Goal: Navigation & Orientation: Find specific page/section

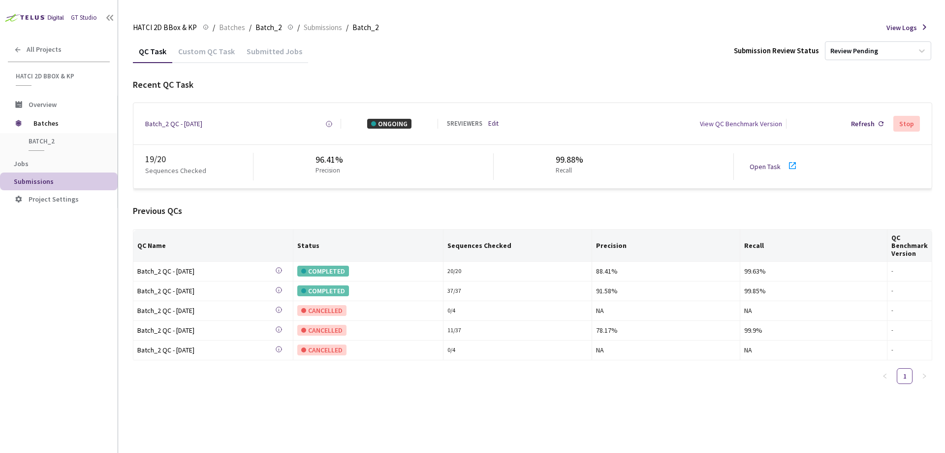
click at [780, 166] on link "Open Task" at bounding box center [765, 166] width 31 height 9
click at [235, 28] on span "Batches" at bounding box center [232, 28] width 26 height 12
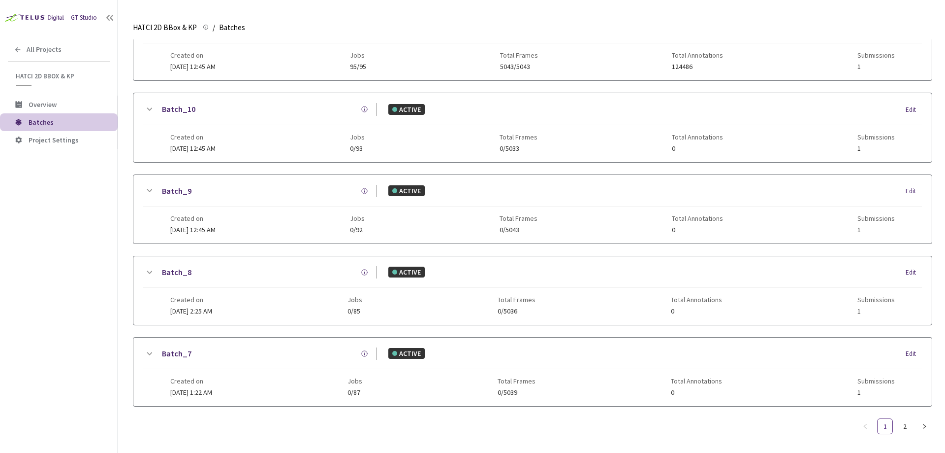
scroll to position [478, 0]
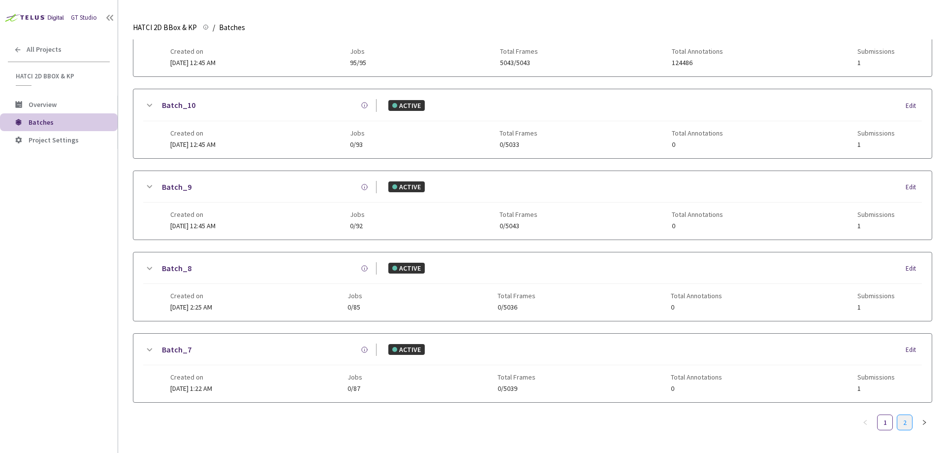
click at [904, 417] on link "2" at bounding box center [905, 422] width 15 height 15
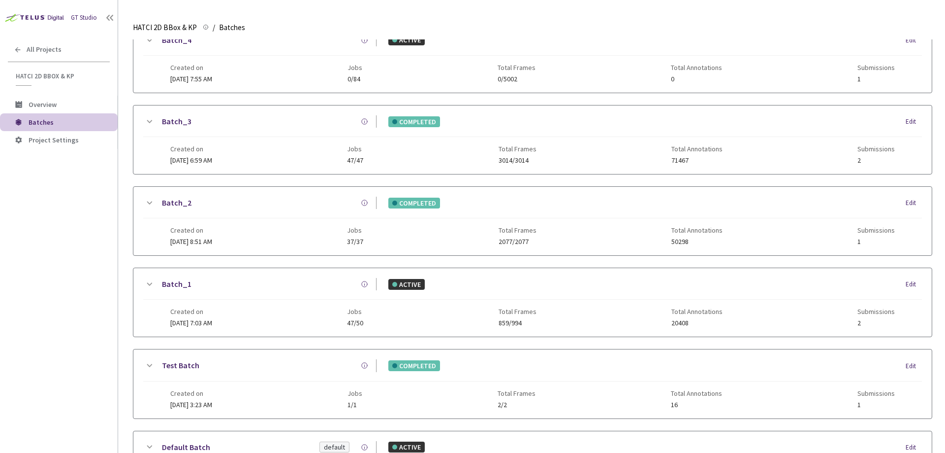
scroll to position [209, 0]
click at [178, 123] on link "Batch_3" at bounding box center [177, 122] width 30 height 12
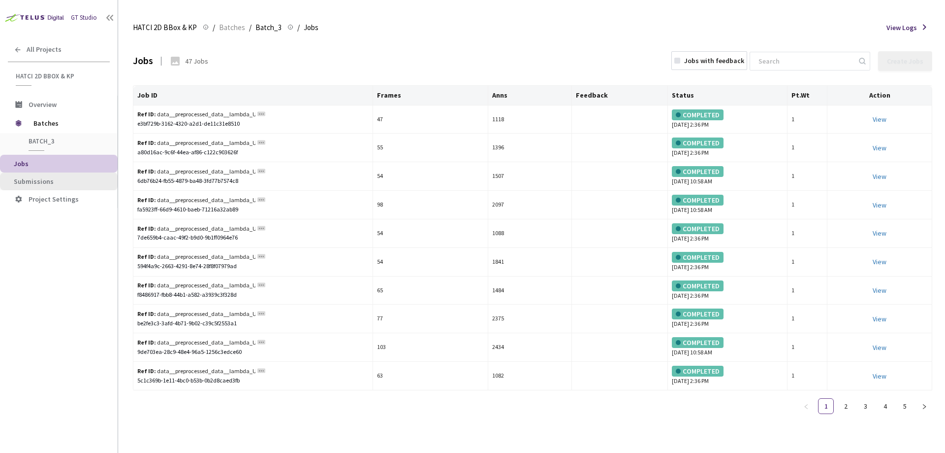
click at [47, 188] on li "Submissions" at bounding box center [59, 181] width 118 height 18
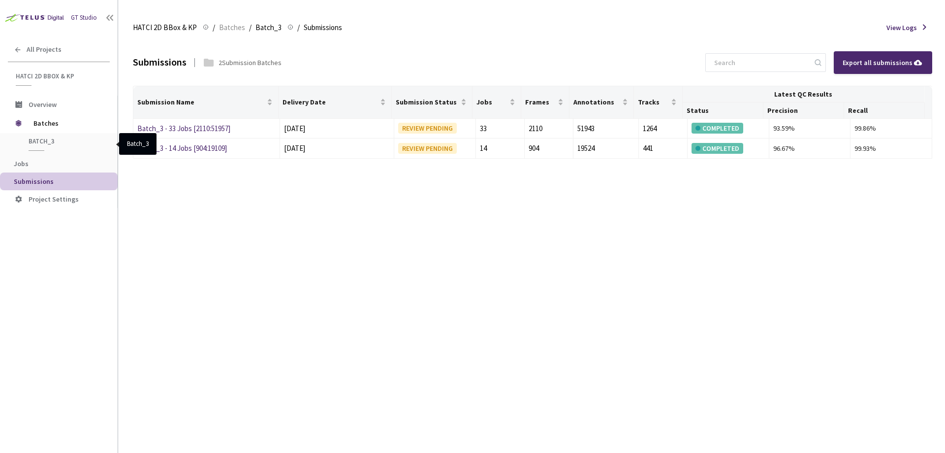
click at [61, 141] on span "Batch_3" at bounding box center [65, 141] width 73 height 8
click at [30, 139] on span "Batch_3" at bounding box center [65, 141] width 73 height 8
